Goal: Task Accomplishment & Management: Complete application form

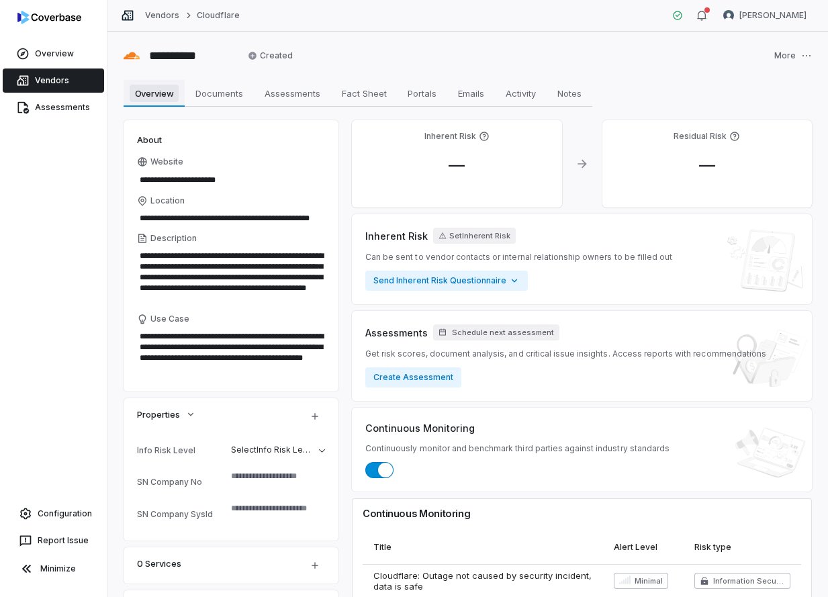
click at [140, 93] on span "Overview" at bounding box center [155, 93] width 50 height 17
click at [54, 104] on link "Assessments" at bounding box center [53, 107] width 101 height 24
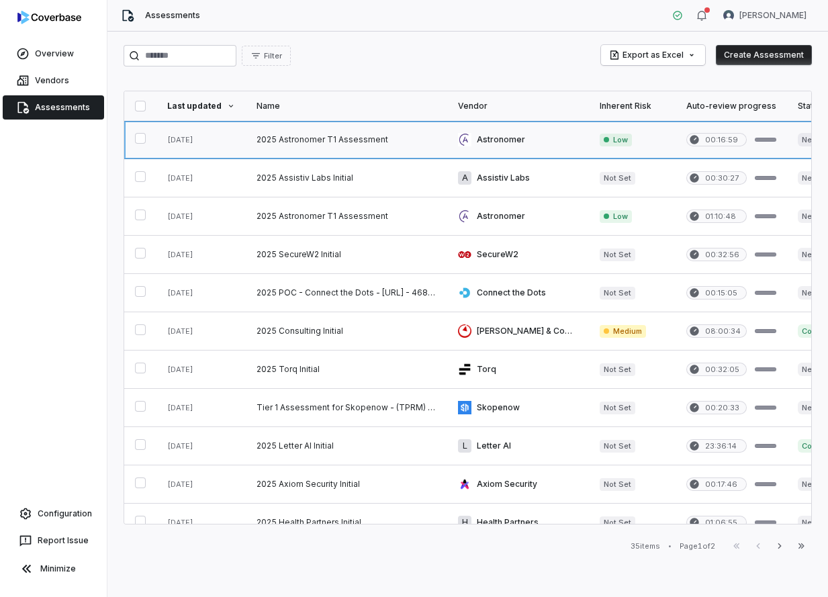
click at [279, 145] on link at bounding box center [346, 140] width 201 height 38
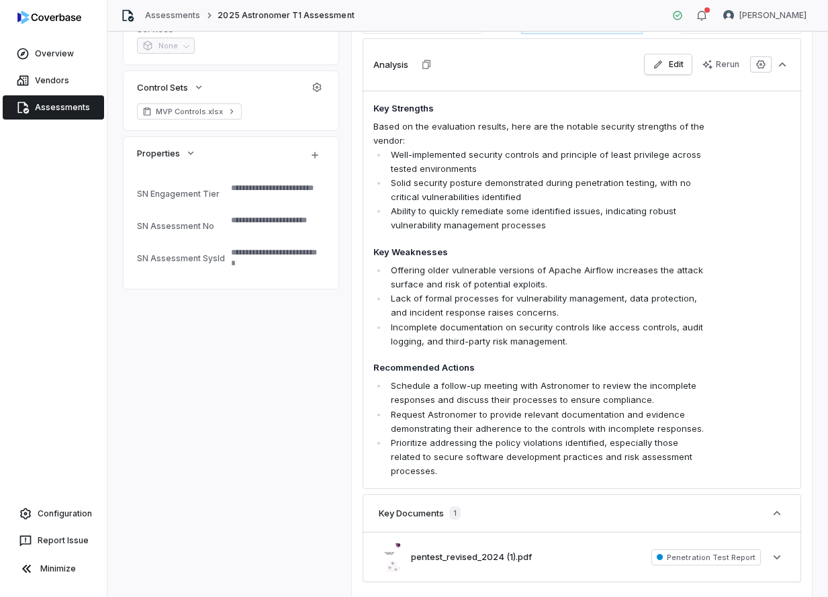
scroll to position [268, 0]
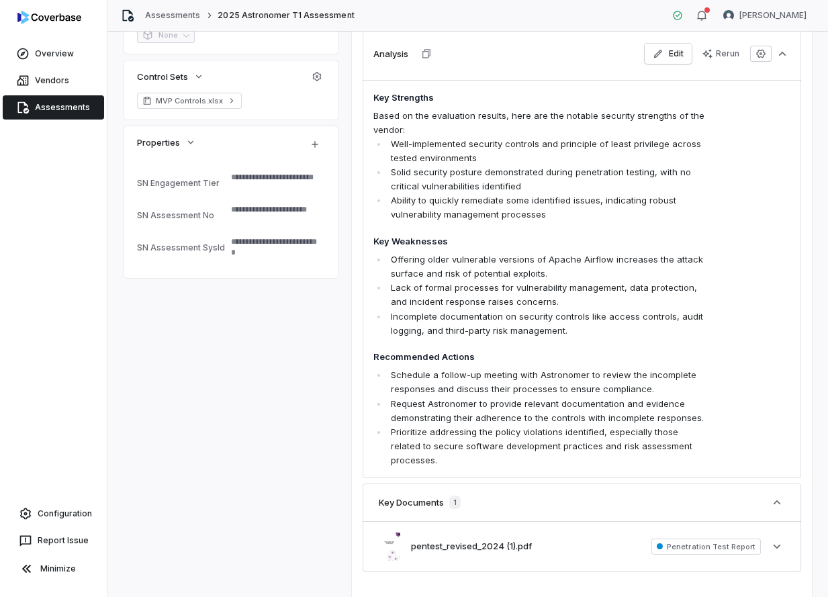
type textarea "*"
